Goal: Information Seeking & Learning: Understand process/instructions

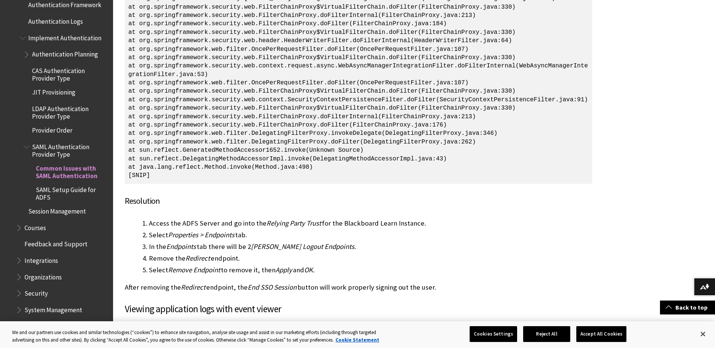
scroll to position [10266, 0]
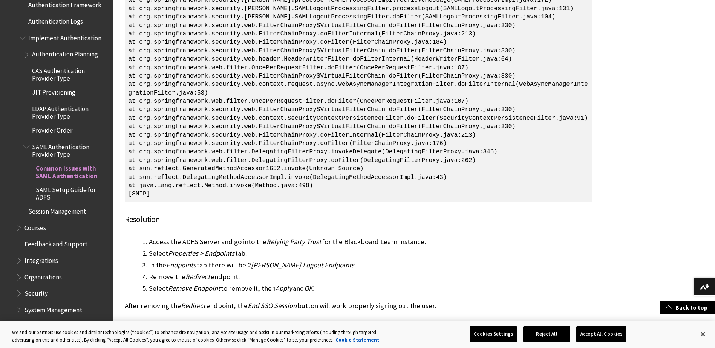
click at [73, 191] on span "SAML Setup Guide for ADFS" at bounding box center [72, 193] width 72 height 18
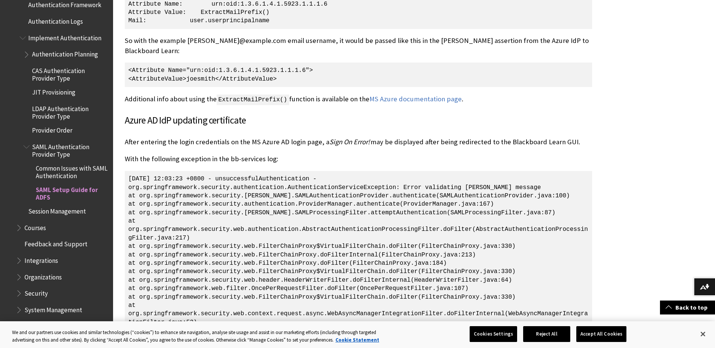
scroll to position [10907, 0]
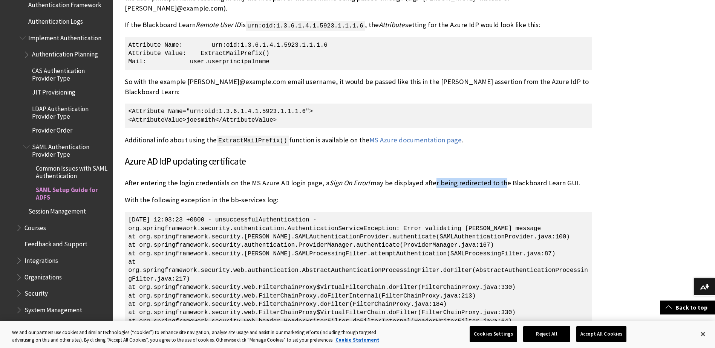
drag, startPoint x: 429, startPoint y: 127, endPoint x: 499, endPoint y: 126, distance: 69.8
click at [497, 178] on p "After entering the login credentials on the MS Azure AD login page, a Sign On E…" at bounding box center [359, 183] width 468 height 10
drag, startPoint x: 499, startPoint y: 126, endPoint x: 495, endPoint y: 137, distance: 11.6
drag, startPoint x: 474, startPoint y: 141, endPoint x: 433, endPoint y: 137, distance: 41.4
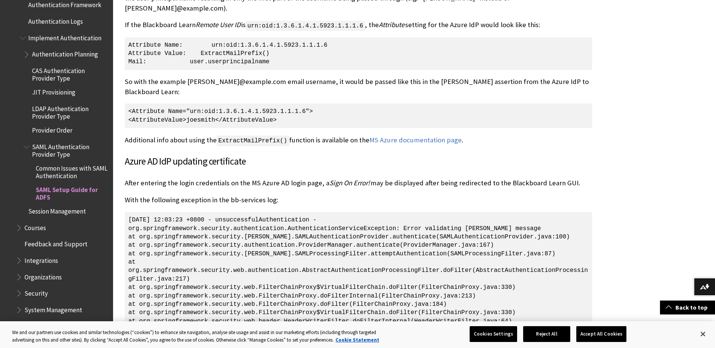
click at [474, 195] on p "With the following exception in the bb-services log:" at bounding box center [359, 200] width 468 height 10
drag, startPoint x: 147, startPoint y: 140, endPoint x: 289, endPoint y: 144, distance: 141.5
click at [282, 195] on p "With the following exception in the bb-services log:" at bounding box center [359, 200] width 468 height 10
drag, startPoint x: 289, startPoint y: 144, endPoint x: 312, endPoint y: 144, distance: 23.0
click at [312, 195] on p "With the following exception in the bb-services log:" at bounding box center [359, 200] width 468 height 10
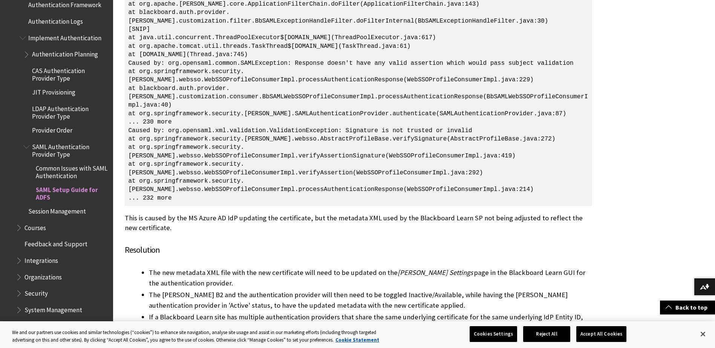
scroll to position [11473, 0]
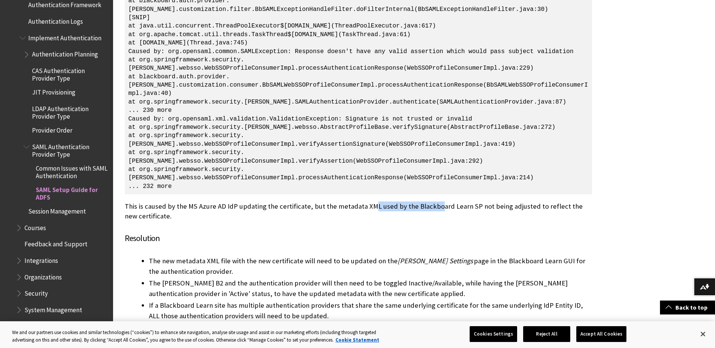
drag, startPoint x: 369, startPoint y: 180, endPoint x: 444, endPoint y: 183, distance: 75.1
click at [443, 202] on p "This is caused by the MS Azure AD IdP updating the certificate, but the metadat…" at bounding box center [359, 212] width 468 height 20
drag, startPoint x: 444, startPoint y: 183, endPoint x: 430, endPoint y: 188, distance: 14.7
click at [436, 202] on p "This is caused by the MS Azure AD IdP updating the certificate, but the metadat…" at bounding box center [359, 212] width 468 height 20
drag, startPoint x: 441, startPoint y: 186, endPoint x: 520, endPoint y: 185, distance: 78.8
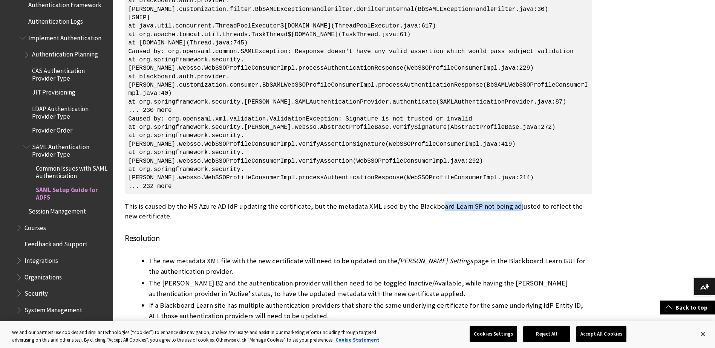
click at [520, 202] on p "This is caused by the MS Azure AD IdP updating the certificate, but the metadat…" at bounding box center [359, 212] width 468 height 20
drag, startPoint x: 520, startPoint y: 185, endPoint x: 490, endPoint y: 194, distance: 31.8
drag, startPoint x: 486, startPoint y: 186, endPoint x: 535, endPoint y: 189, distance: 48.7
click at [534, 202] on p "This is caused by the MS Azure AD IdP updating the certificate, but the metadat…" at bounding box center [359, 212] width 468 height 20
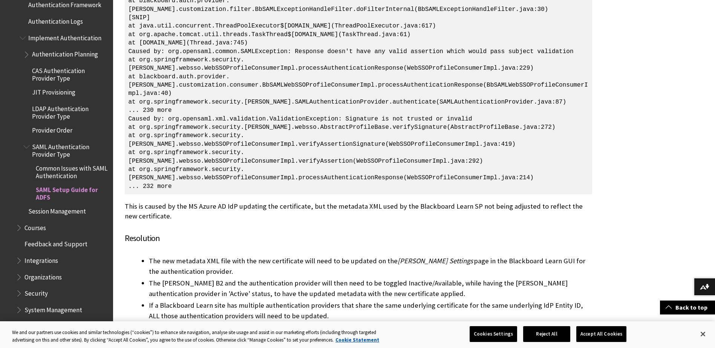
drag, startPoint x: 535, startPoint y: 189, endPoint x: 521, endPoint y: 201, distance: 17.9
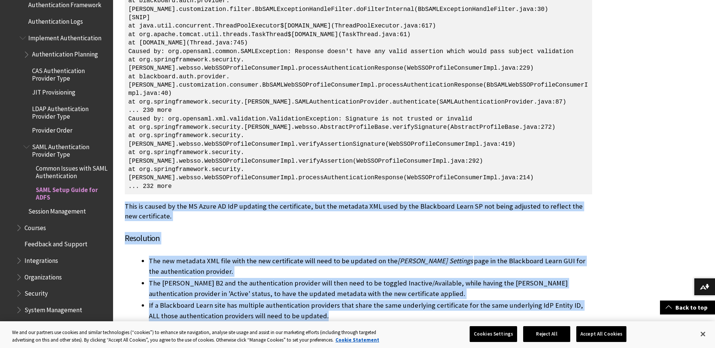
drag, startPoint x: 117, startPoint y: 181, endPoint x: 328, endPoint y: 284, distance: 234.8
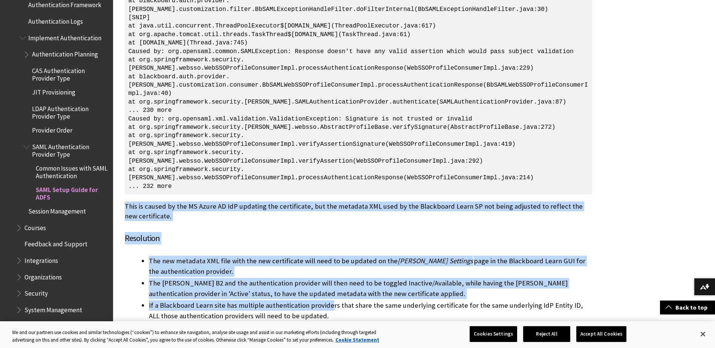
drag, startPoint x: 328, startPoint y: 284, endPoint x: 300, endPoint y: 264, distance: 33.9
click at [300, 278] on li "The SAML B2 and the authentication provider will then need to be toggled Inacti…" at bounding box center [371, 288] width 444 height 21
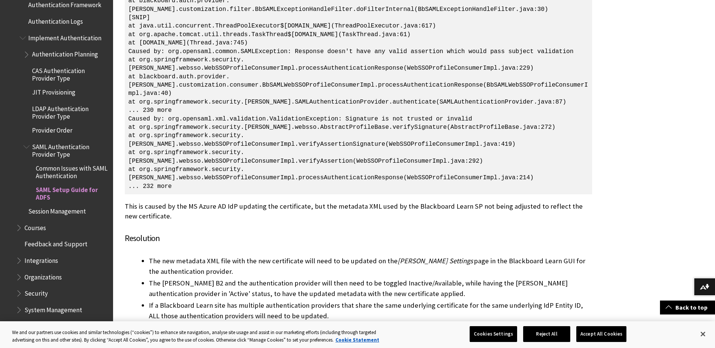
click at [273, 256] on li "The new metadata XML file with the new certificate will need to be updated on t…" at bounding box center [371, 266] width 444 height 21
drag, startPoint x: 264, startPoint y: 240, endPoint x: 333, endPoint y: 239, distance: 69.0
click at [332, 256] on li "The new metadata XML file with the new certificate will need to be updated on t…" at bounding box center [371, 266] width 444 height 21
click at [333, 256] on li "The new metadata XML file with the new certificate will need to be updated on t…" at bounding box center [371, 266] width 444 height 21
click at [318, 256] on li "The new metadata XML file with the new certificate will need to be updated on t…" at bounding box center [371, 266] width 444 height 21
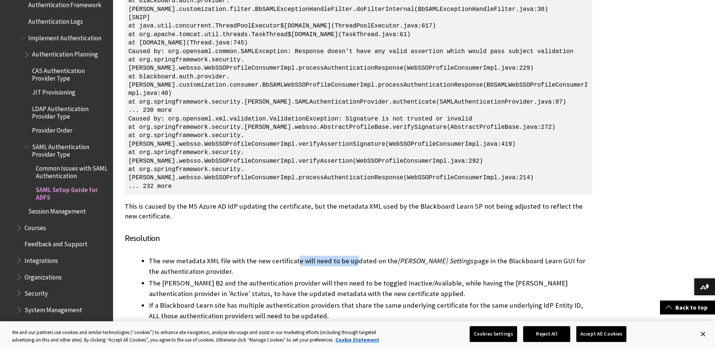
drag, startPoint x: 295, startPoint y: 237, endPoint x: 354, endPoint y: 237, distance: 59.2
click at [353, 256] on li "The new metadata XML file with the new certificate will need to be updated on t…" at bounding box center [371, 266] width 444 height 21
click at [356, 256] on li "The new metadata XML file with the new certificate will need to be updated on t…" at bounding box center [371, 266] width 444 height 21
click at [350, 256] on li "The new metadata XML file with the new certificate will need to be updated on t…" at bounding box center [371, 266] width 444 height 21
drag, startPoint x: 388, startPoint y: 237, endPoint x: 456, endPoint y: 238, distance: 68.3
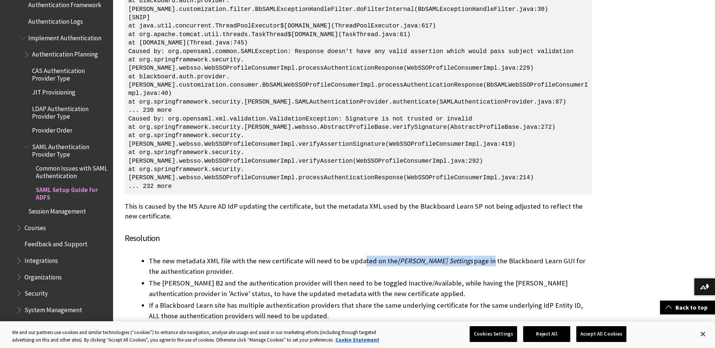
click at [455, 256] on li "The new metadata XML file with the new certificate will need to be updated on t…" at bounding box center [371, 266] width 444 height 21
click at [456, 256] on li "The new metadata XML file with the new certificate will need to be updated on t…" at bounding box center [371, 266] width 444 height 21
drag, startPoint x: 436, startPoint y: 237, endPoint x: 520, endPoint y: 237, distance: 83.4
click at [520, 256] on li "The new metadata XML file with the new certificate will need to be updated on t…" at bounding box center [371, 266] width 444 height 21
drag, startPoint x: 524, startPoint y: 237, endPoint x: 496, endPoint y: 246, distance: 29.0
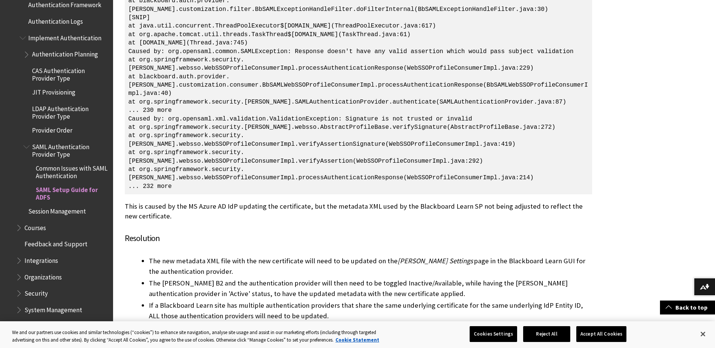
click at [500, 256] on li "The new metadata XML file with the new certificate will need to be updated on t…" at bounding box center [371, 266] width 444 height 21
click at [464, 256] on li "The new metadata XML file with the new certificate will need to be updated on t…" at bounding box center [371, 266] width 444 height 21
drag, startPoint x: 456, startPoint y: 242, endPoint x: 517, endPoint y: 244, distance: 60.4
click at [515, 256] on li "The new metadata XML file with the new certificate will need to be updated on t…" at bounding box center [371, 266] width 444 height 21
drag, startPoint x: 517, startPoint y: 244, endPoint x: 508, endPoint y: 249, distance: 10.2
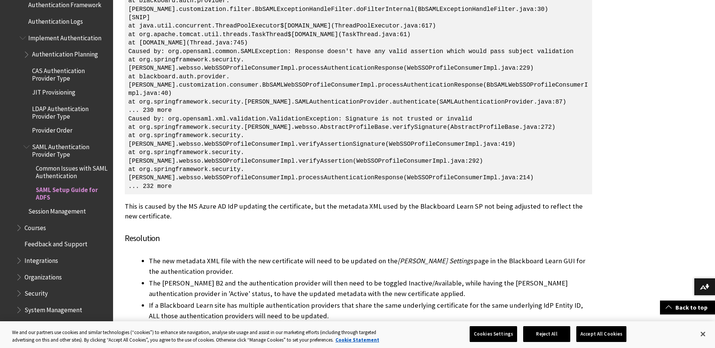
click at [509, 256] on li "The new metadata XML file with the new certificate will need to be updated on t…" at bounding box center [371, 266] width 444 height 21
click at [401, 278] on li "The SAML B2 and the authentication provider will then need to be toggled Inacti…" at bounding box center [371, 288] width 444 height 21
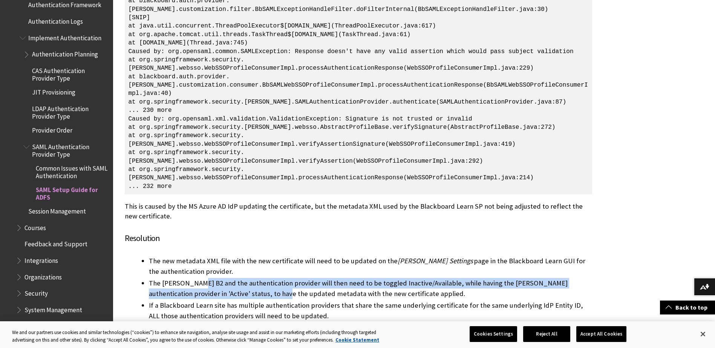
drag, startPoint x: 200, startPoint y: 258, endPoint x: 290, endPoint y: 269, distance: 90.8
click at [284, 278] on li "The SAML B2 and the authentication provider will then need to be toggled Inacti…" at bounding box center [371, 288] width 444 height 21
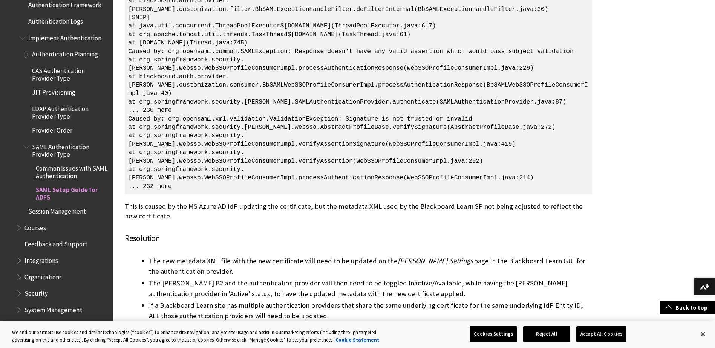
click at [289, 278] on li "The SAML B2 and the authentication provider will then need to be toggled Inacti…" at bounding box center [371, 288] width 444 height 21
click at [260, 278] on li "The SAML B2 and the authentication provider will then need to be toggled Inacti…" at bounding box center [371, 288] width 444 height 21
drag, startPoint x: 243, startPoint y: 262, endPoint x: 341, endPoint y: 262, distance: 98.1
click at [339, 278] on li "The SAML B2 and the authentication provider will then need to be toggled Inacti…" at bounding box center [371, 288] width 444 height 21
drag, startPoint x: 341, startPoint y: 262, endPoint x: 315, endPoint y: 265, distance: 25.4
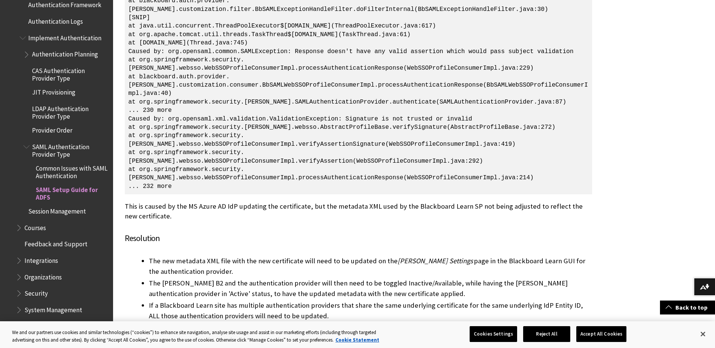
click at [315, 278] on li "The SAML B2 and the authentication provider will then need to be toggled Inacti…" at bounding box center [371, 288] width 444 height 21
drag, startPoint x: 312, startPoint y: 262, endPoint x: 396, endPoint y: 261, distance: 83.7
click at [396, 278] on li "The SAML B2 and the authentication provider will then need to be toggled Inacti…" at bounding box center [371, 288] width 444 height 21
drag, startPoint x: 396, startPoint y: 261, endPoint x: 382, endPoint y: 272, distance: 17.7
click at [383, 278] on li "The SAML B2 and the authentication provider will then need to be toggled Inacti…" at bounding box center [371, 288] width 444 height 21
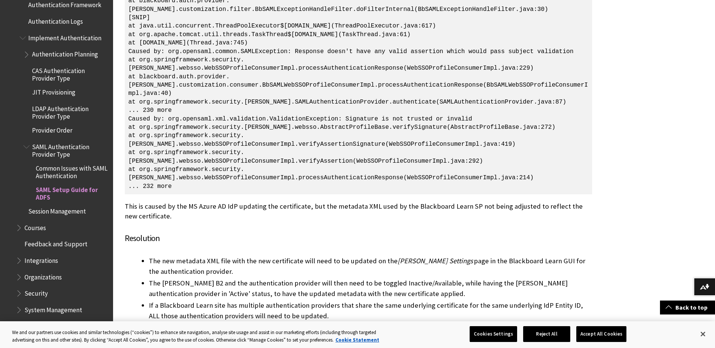
click at [370, 278] on li "The SAML B2 and the authentication provider will then need to be toggled Inacti…" at bounding box center [371, 288] width 444 height 21
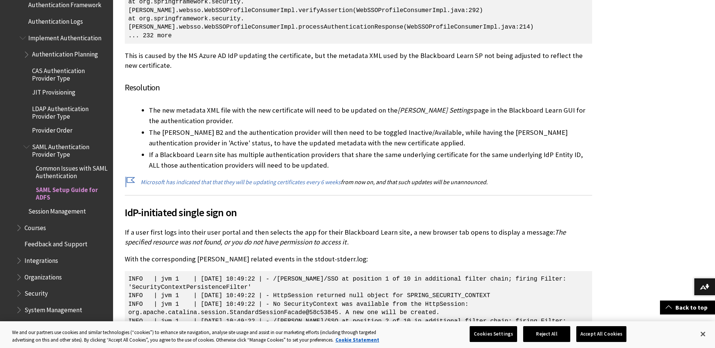
scroll to position [11662, 0]
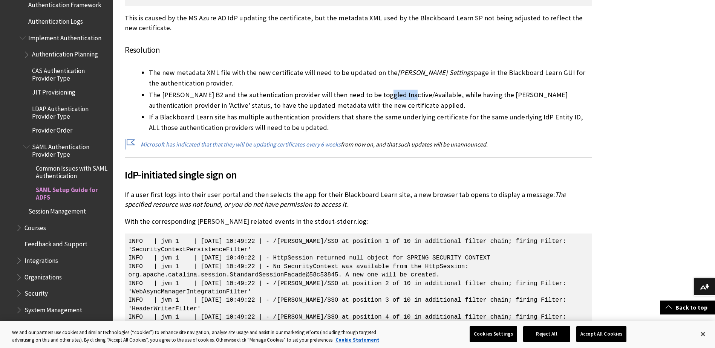
drag, startPoint x: 378, startPoint y: 69, endPoint x: 447, endPoint y: 73, distance: 68.4
click at [441, 90] on li "The SAML B2 and the authentication provider will then need to be toggled Inacti…" at bounding box center [371, 100] width 444 height 21
drag, startPoint x: 447, startPoint y: 73, endPoint x: 459, endPoint y: 74, distance: 12.1
click at [460, 90] on li "The SAML B2 and the authentication provider will then need to be toggled Inacti…" at bounding box center [371, 100] width 444 height 21
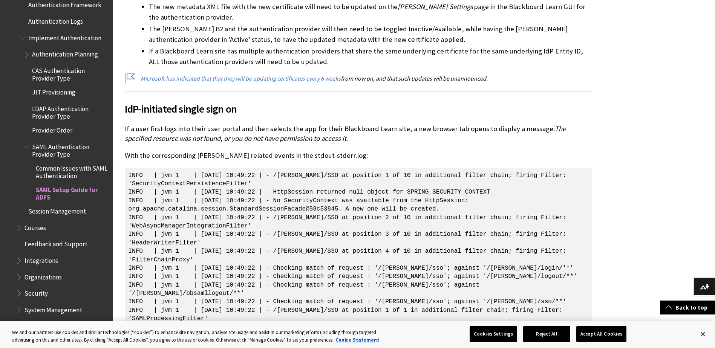
scroll to position [11737, 0]
